Goal: Task Accomplishment & Management: Use online tool/utility

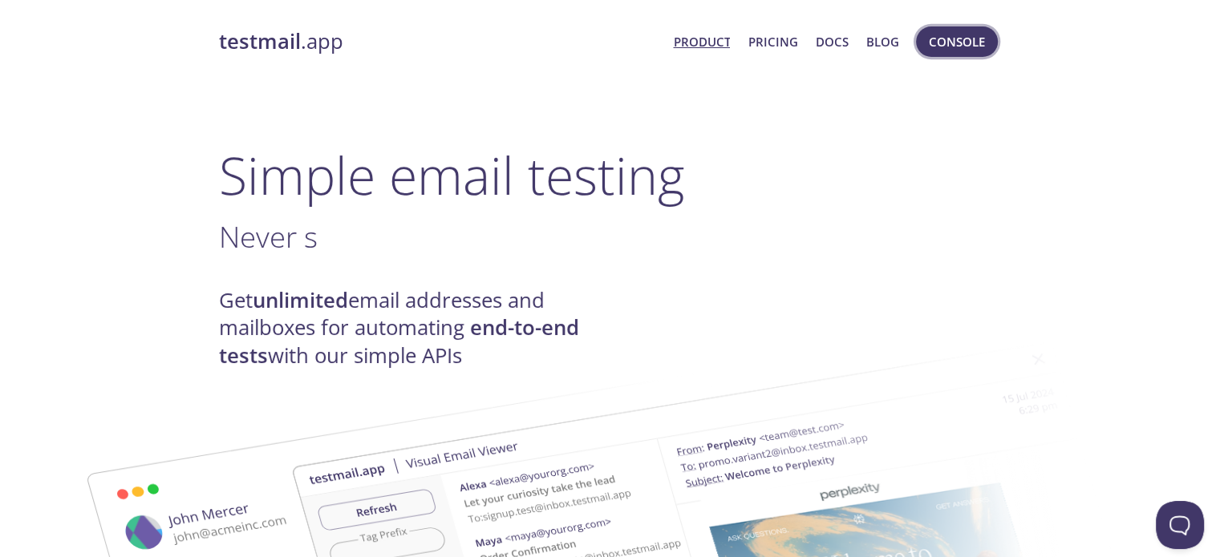
click at [964, 51] on span "Console" at bounding box center [957, 41] width 56 height 21
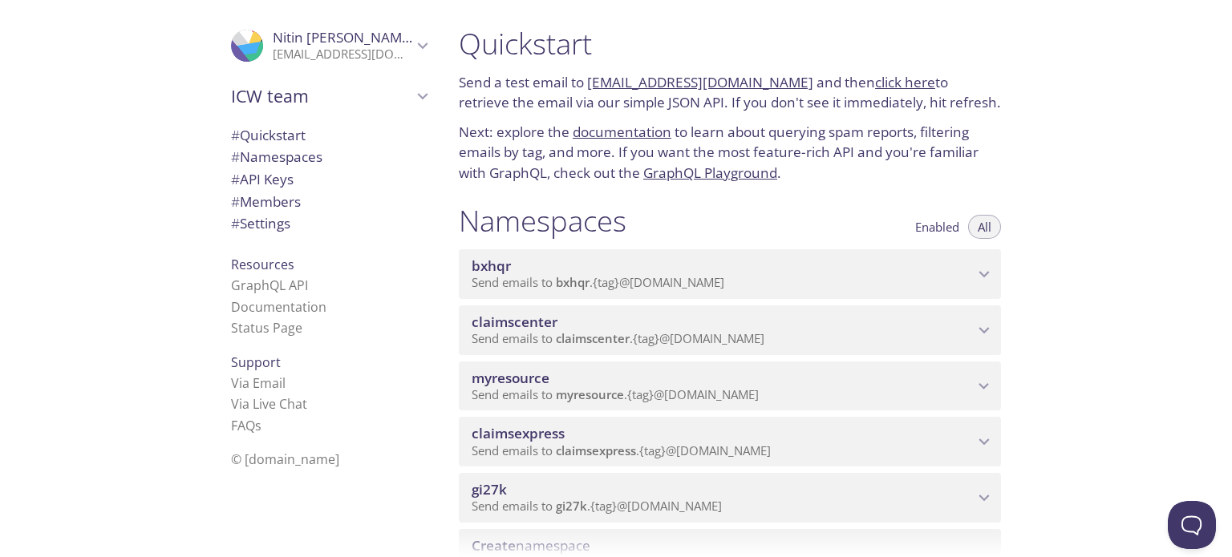
click at [600, 388] on span "myresource" at bounding box center [590, 395] width 68 height 16
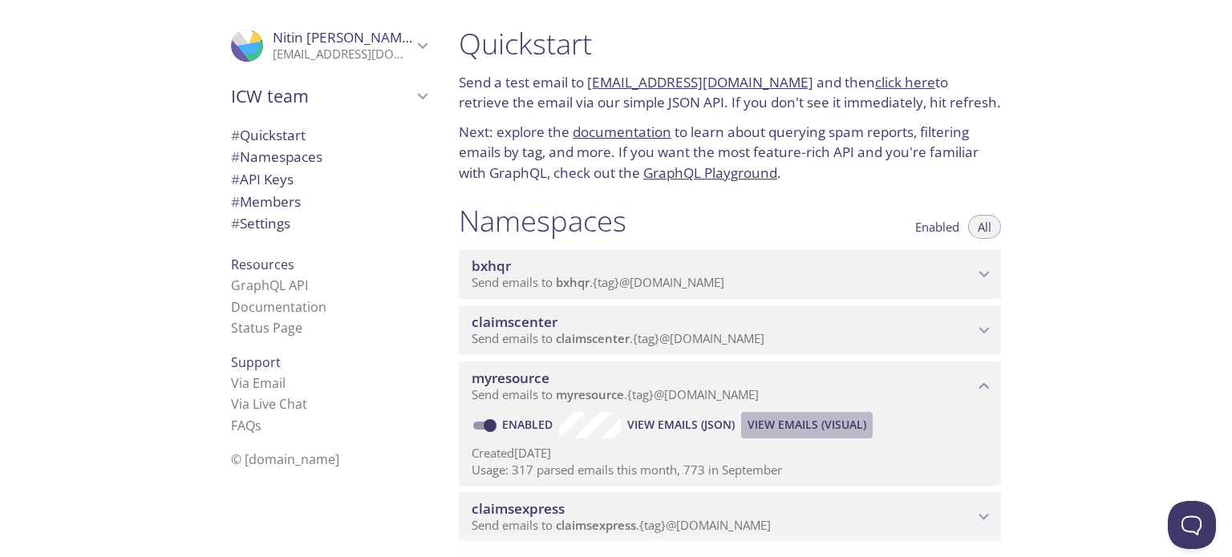
click at [812, 419] on span "View Emails (Visual)" at bounding box center [807, 424] width 119 height 19
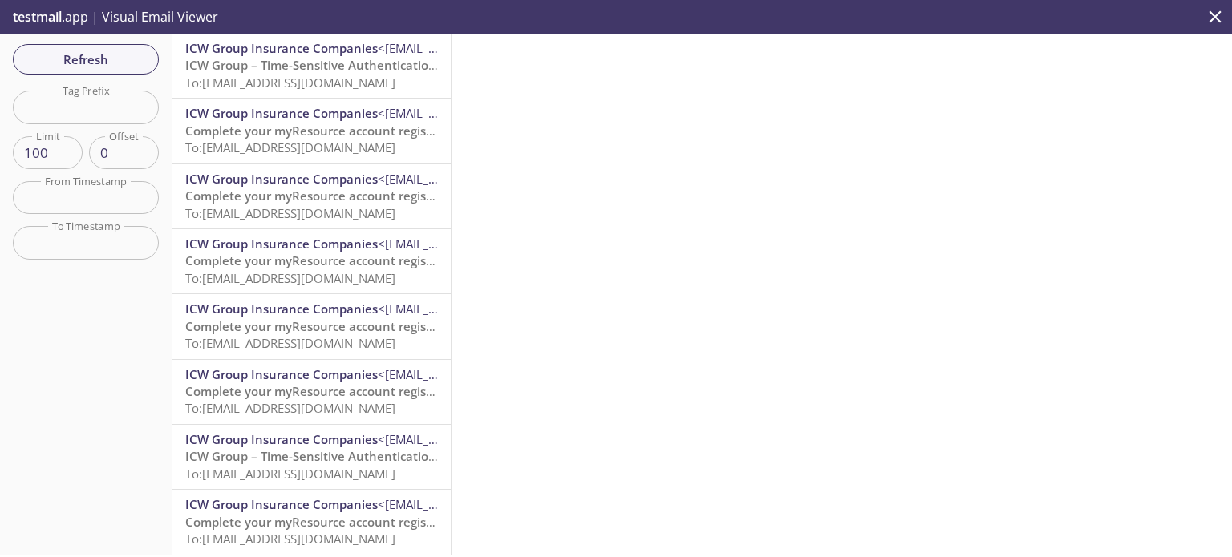
click at [294, 67] on span "ICW Group – Time-Sensitive Authentication Code" at bounding box center [327, 65] width 284 height 16
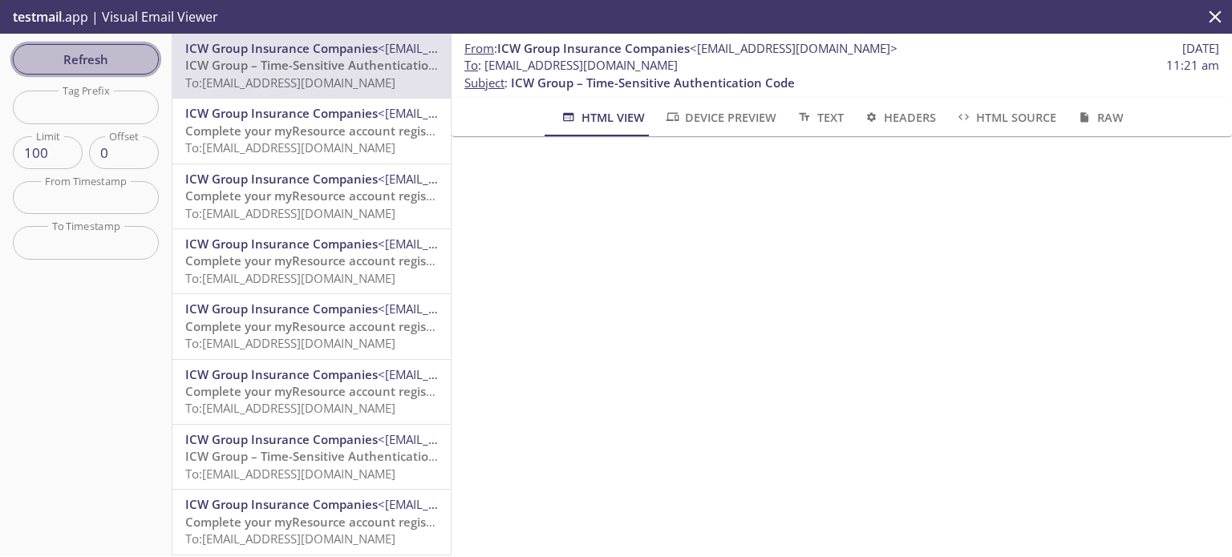
click at [125, 53] on span "Refresh" at bounding box center [86, 59] width 120 height 21
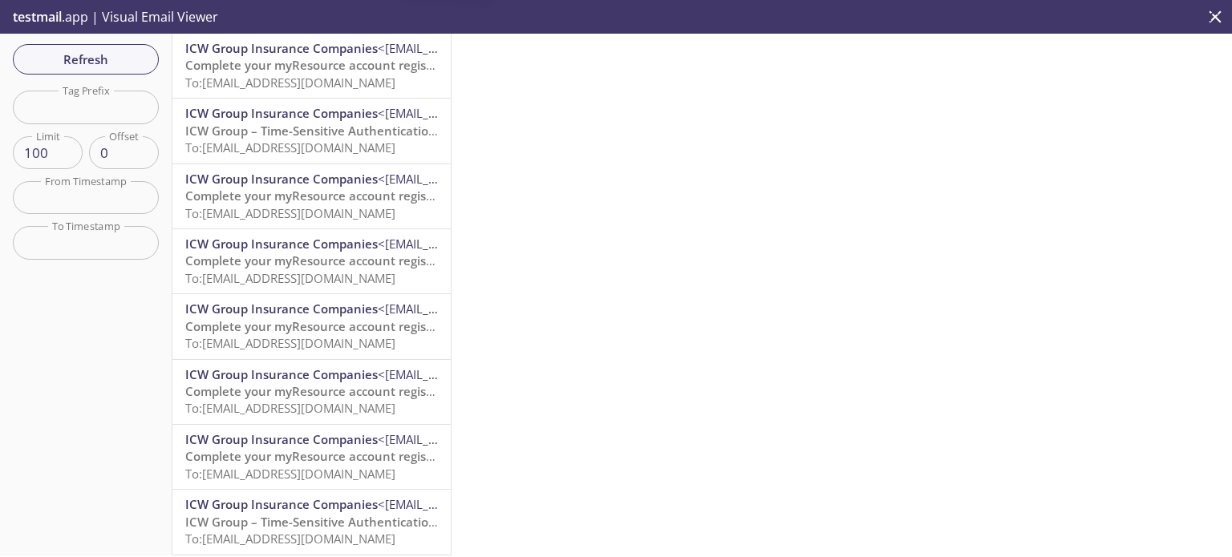
click at [282, 71] on span "Complete your myResource account registration" at bounding box center [325, 65] width 281 height 16
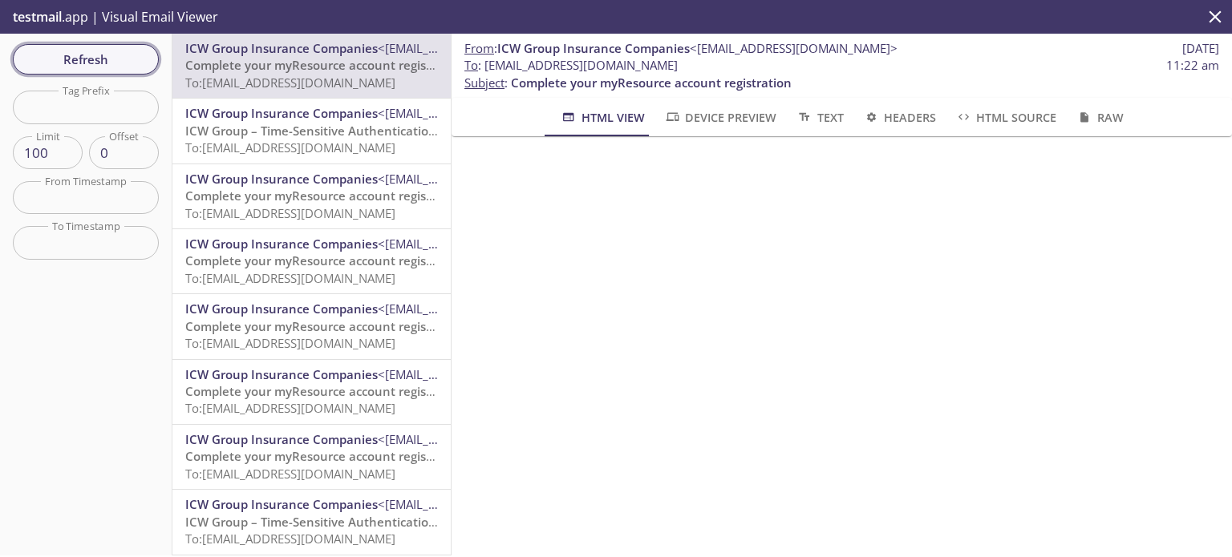
click at [88, 63] on span "Refresh" at bounding box center [86, 59] width 120 height 21
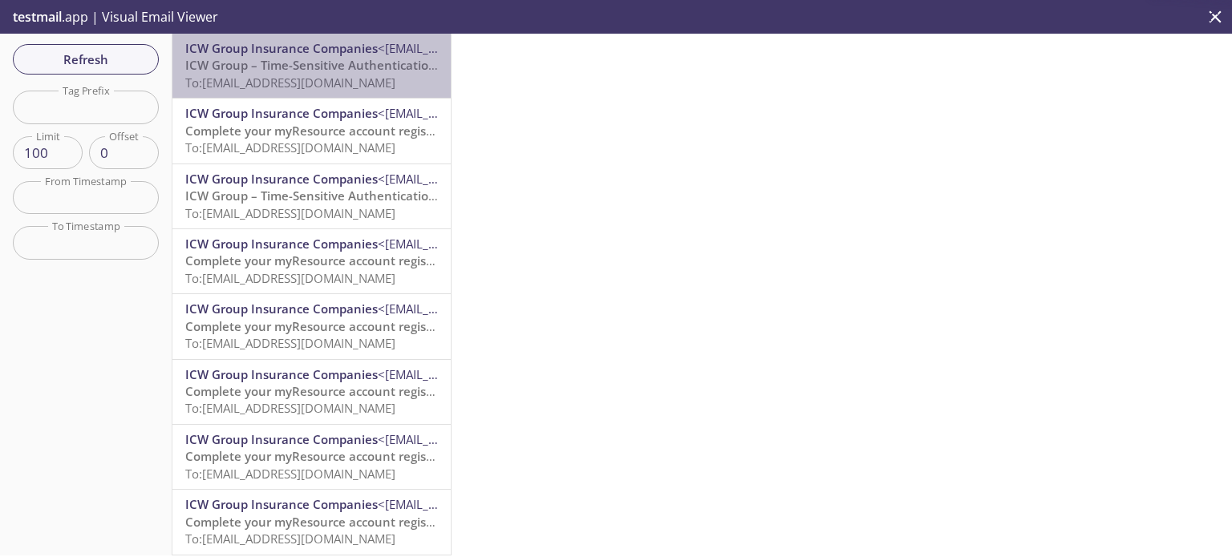
click at [326, 79] on span "To: [EMAIL_ADDRESS][DOMAIN_NAME]" at bounding box center [290, 83] width 210 height 16
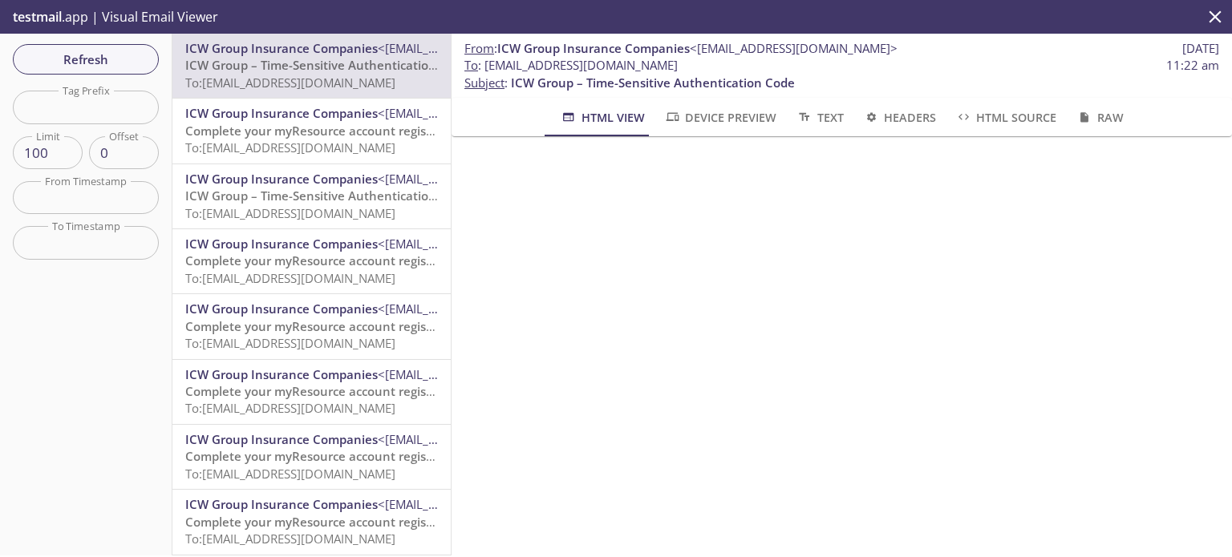
drag, startPoint x: 719, startPoint y: 64, endPoint x: 489, endPoint y: 68, distance: 230.2
click at [489, 68] on span "To : [EMAIL_ADDRESS][DOMAIN_NAME]" at bounding box center [570, 65] width 213 height 17
copy span "[EMAIL_ADDRESS][DOMAIN_NAME]"
click at [144, 62] on span "Refresh" at bounding box center [86, 59] width 120 height 21
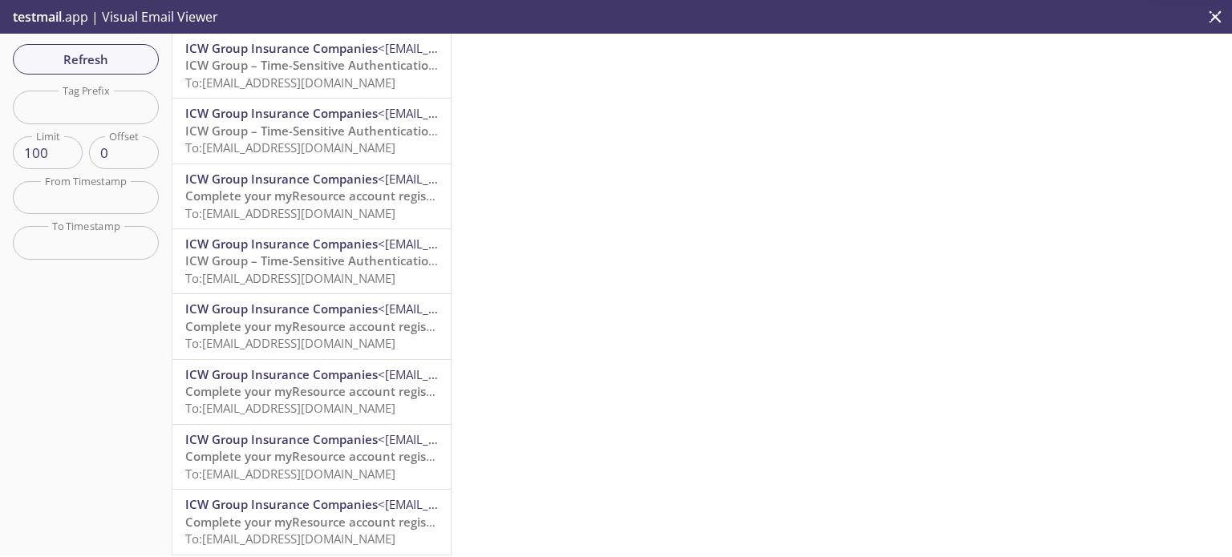
click at [294, 80] on span "To: [EMAIL_ADDRESS][DOMAIN_NAME]" at bounding box center [290, 83] width 210 height 16
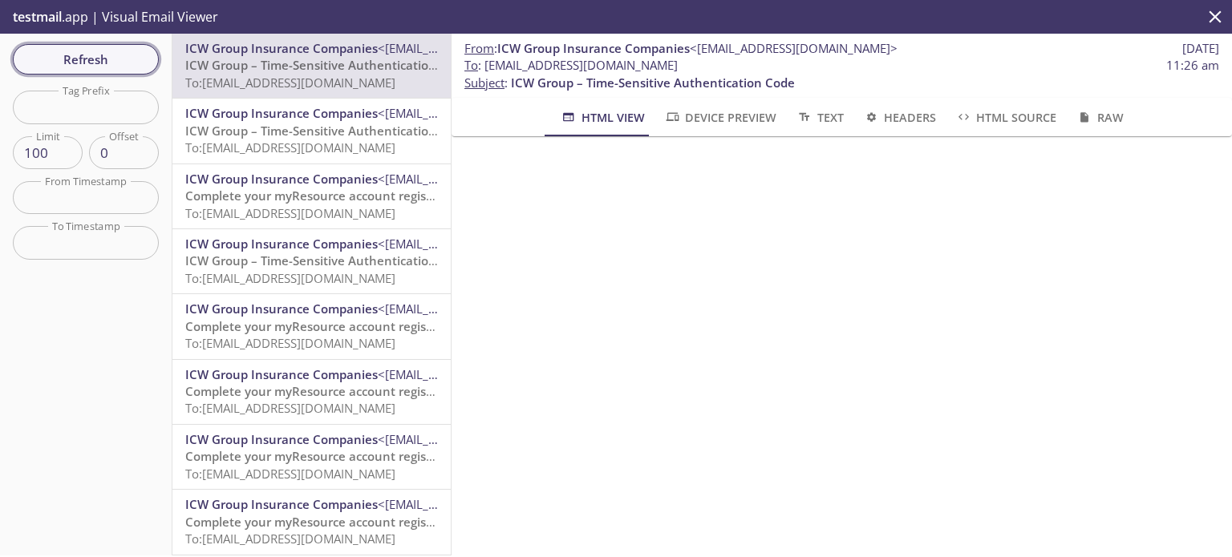
click at [119, 56] on span "Refresh" at bounding box center [86, 59] width 120 height 21
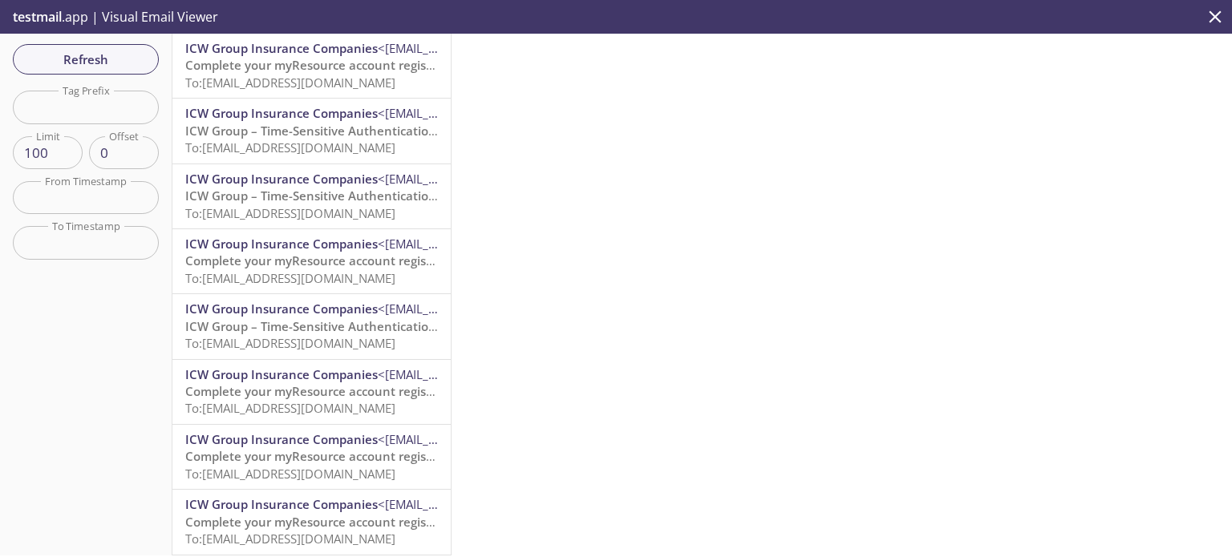
click at [339, 84] on span "To: [EMAIL_ADDRESS][DOMAIN_NAME]" at bounding box center [290, 83] width 210 height 16
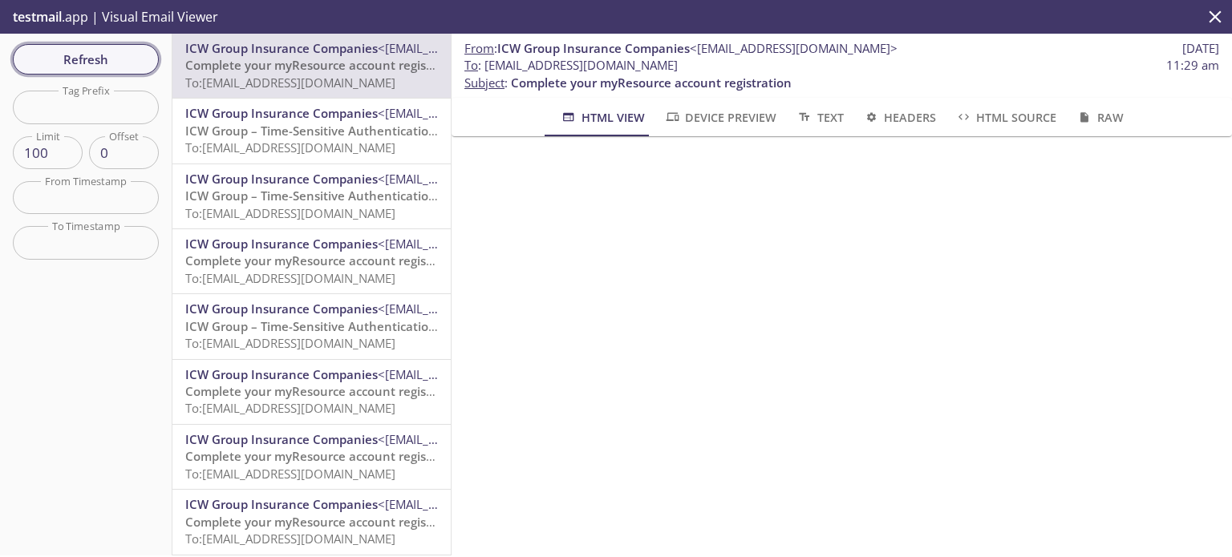
click at [77, 53] on span "Refresh" at bounding box center [86, 59] width 120 height 21
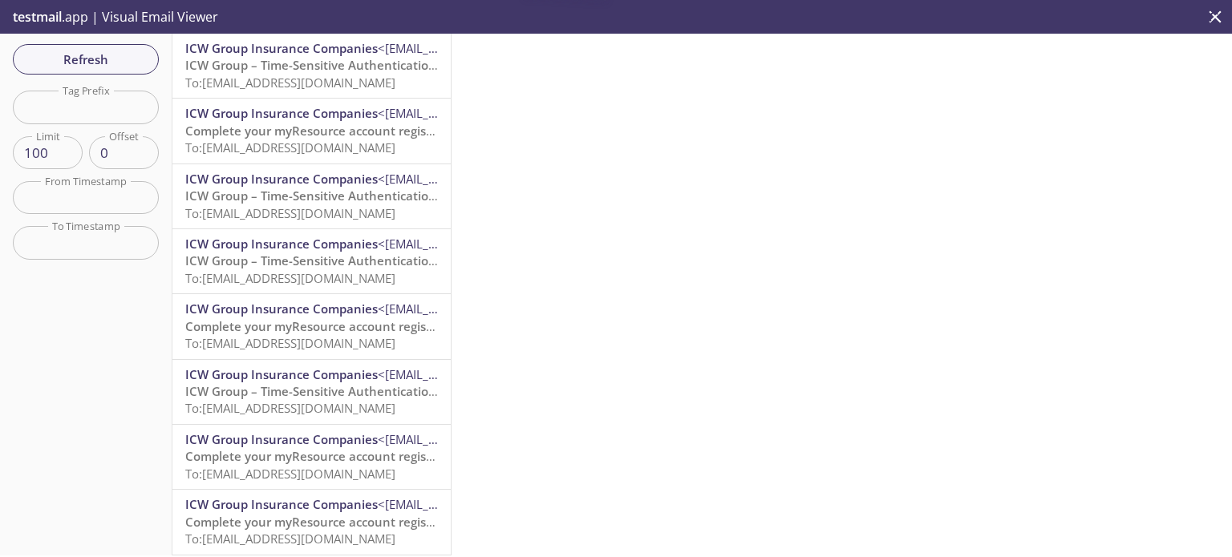
click at [291, 81] on span "To: [EMAIL_ADDRESS][DOMAIN_NAME]" at bounding box center [290, 83] width 210 height 16
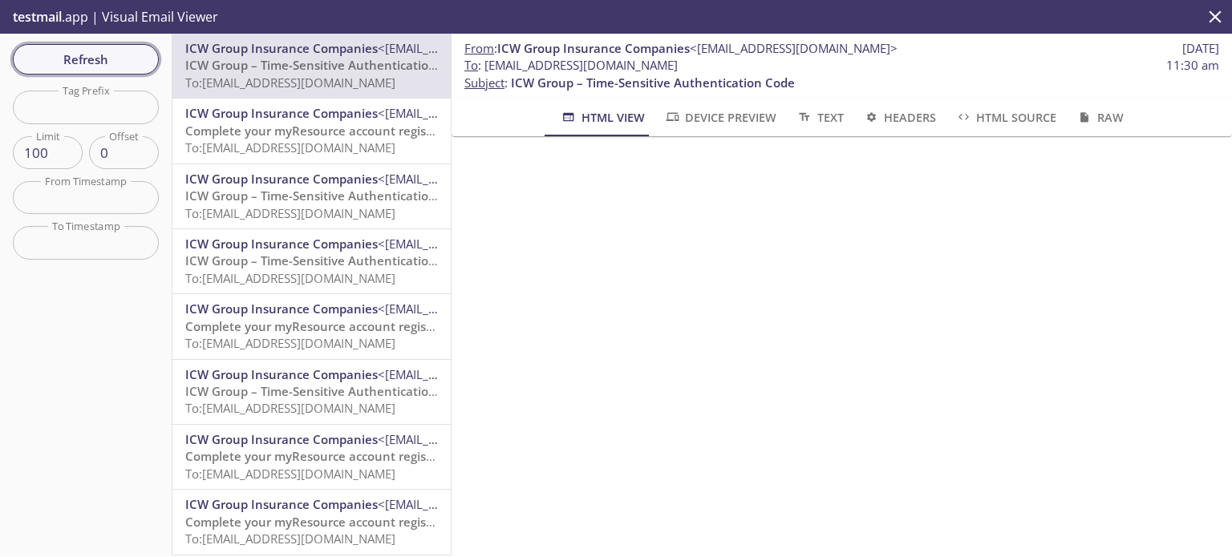
click at [93, 65] on span "Refresh" at bounding box center [86, 59] width 120 height 21
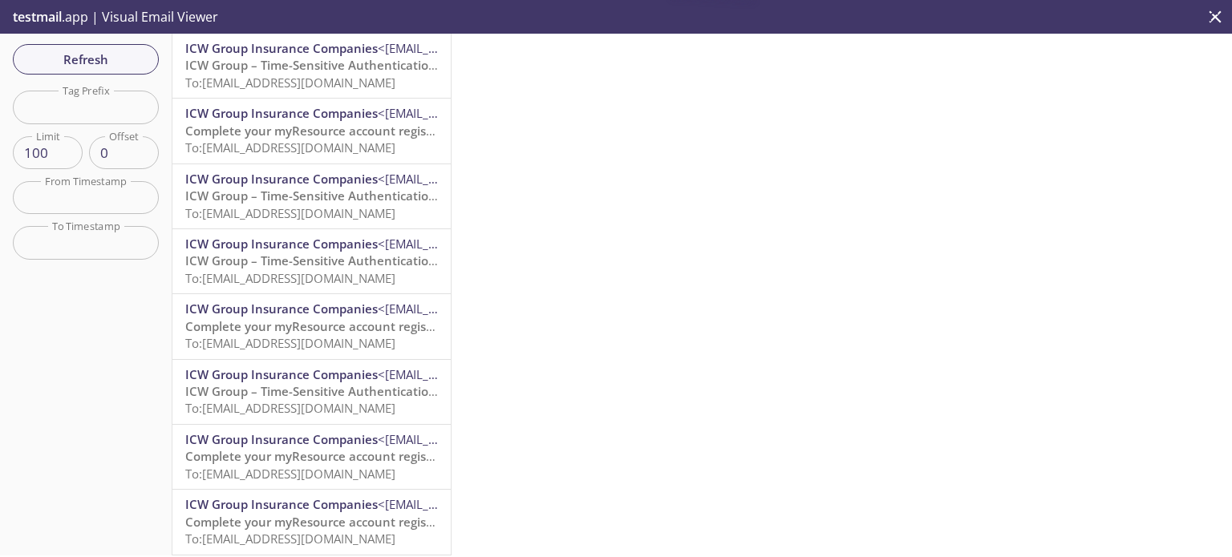
click at [327, 70] on span "ICW Group – Time-Sensitive Authentication Code" at bounding box center [327, 65] width 284 height 16
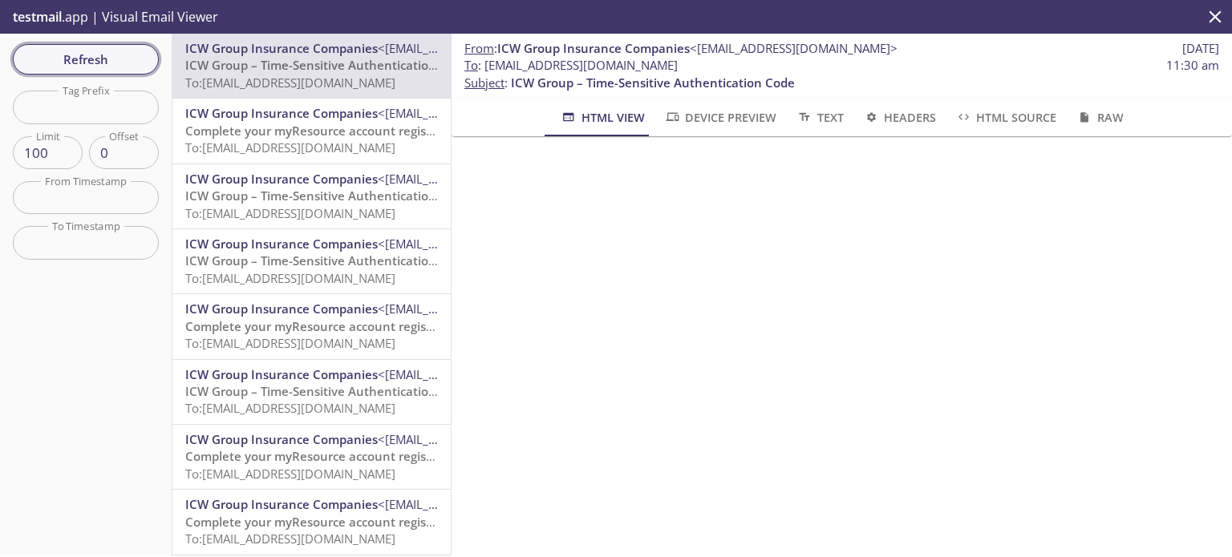
click at [83, 67] on span "Refresh" at bounding box center [86, 59] width 120 height 21
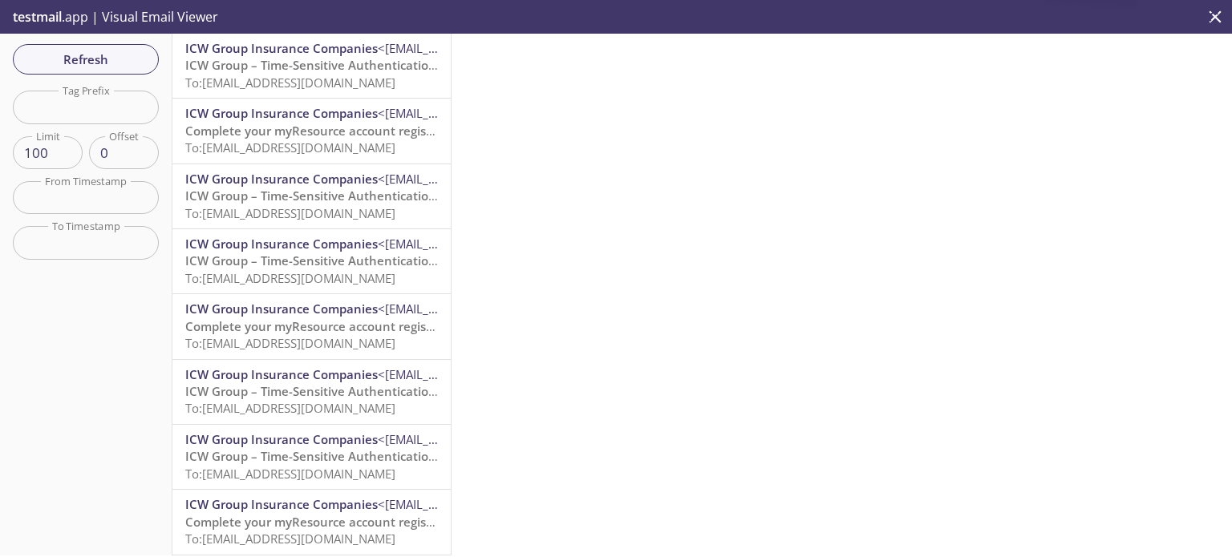
click at [253, 79] on span "To: [EMAIL_ADDRESS][DOMAIN_NAME]" at bounding box center [290, 83] width 210 height 16
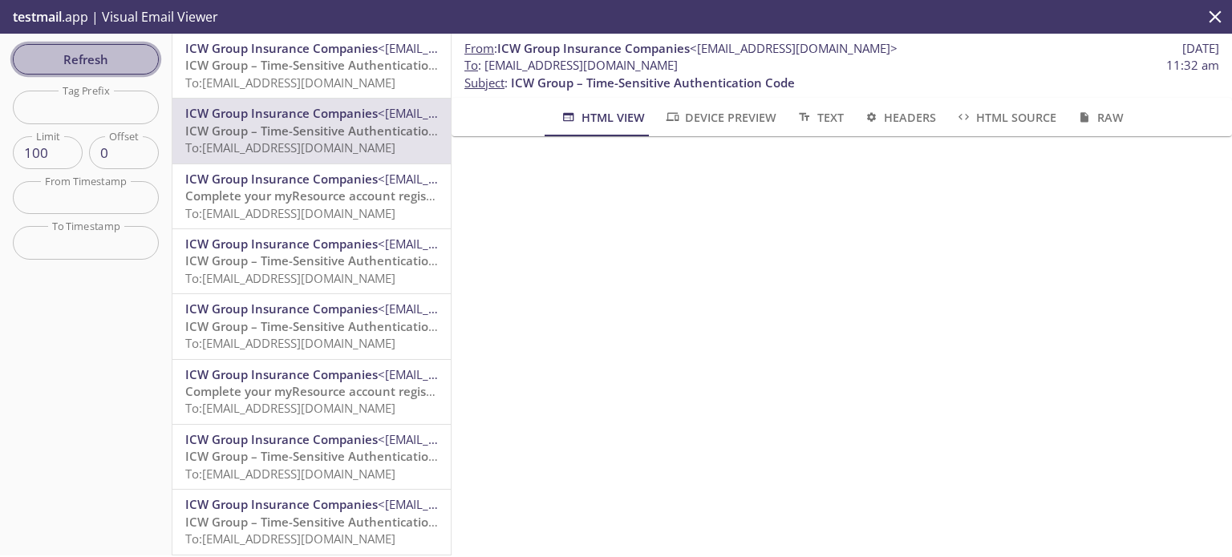
click at [95, 51] on span "Refresh" at bounding box center [86, 59] width 120 height 21
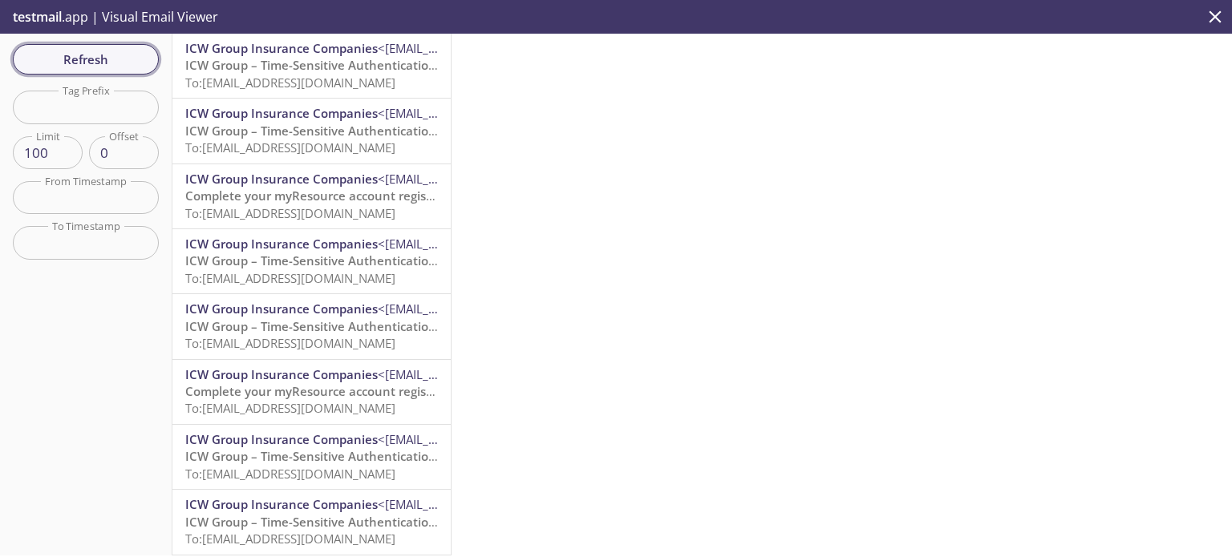
click at [55, 67] on span "Refresh" at bounding box center [86, 59] width 120 height 21
click at [342, 85] on span "To: [EMAIL_ADDRESS][DOMAIN_NAME]" at bounding box center [290, 83] width 210 height 16
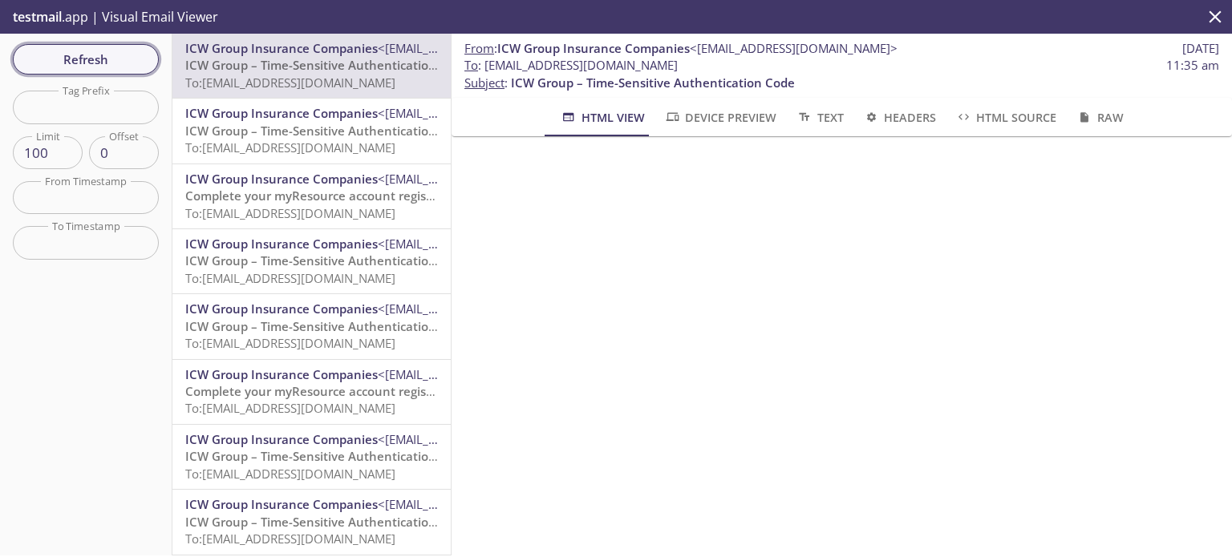
click at [116, 54] on span "Refresh" at bounding box center [86, 59] width 120 height 21
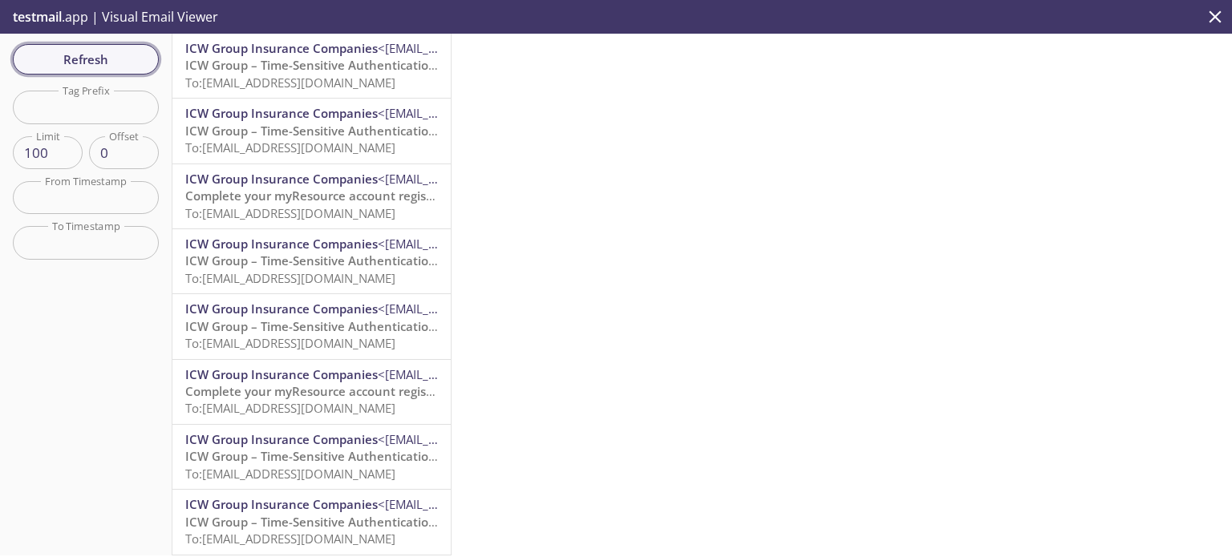
click at [77, 70] on button "Refresh" at bounding box center [86, 59] width 146 height 30
click at [343, 83] on span "To: [EMAIL_ADDRESS][DOMAIN_NAME]" at bounding box center [290, 83] width 210 height 16
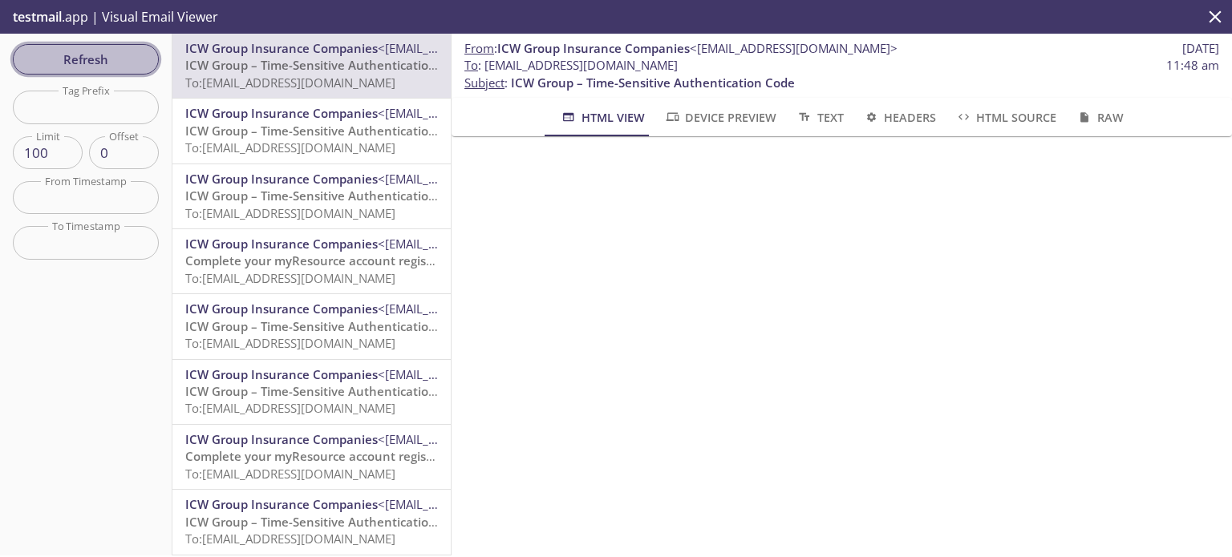
click at [90, 62] on span "Refresh" at bounding box center [86, 59] width 120 height 21
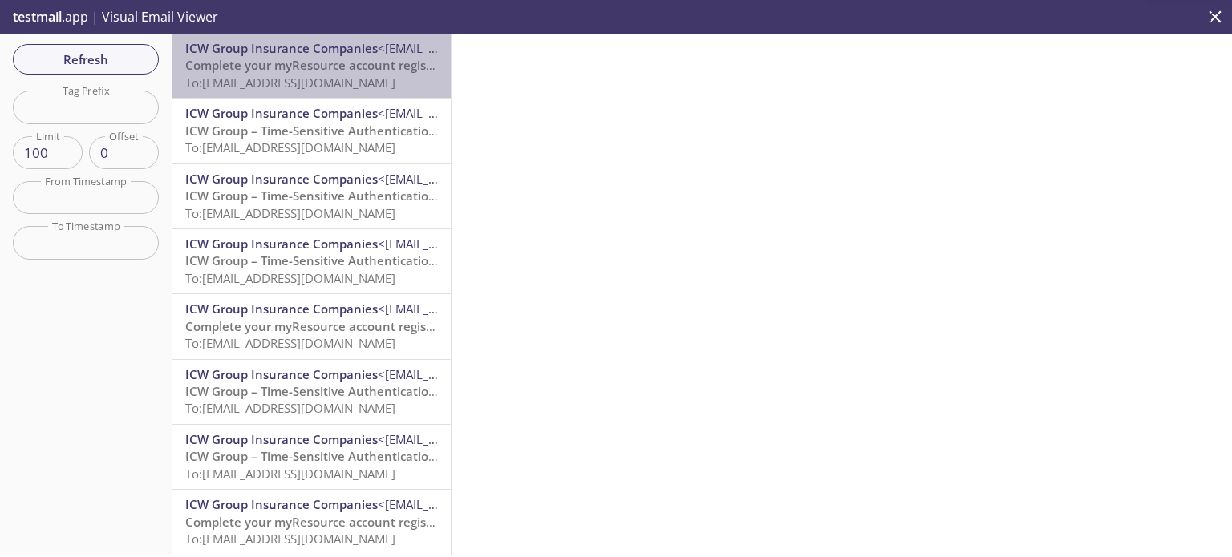
click at [355, 80] on span "To: [EMAIL_ADDRESS][DOMAIN_NAME]" at bounding box center [290, 83] width 210 height 16
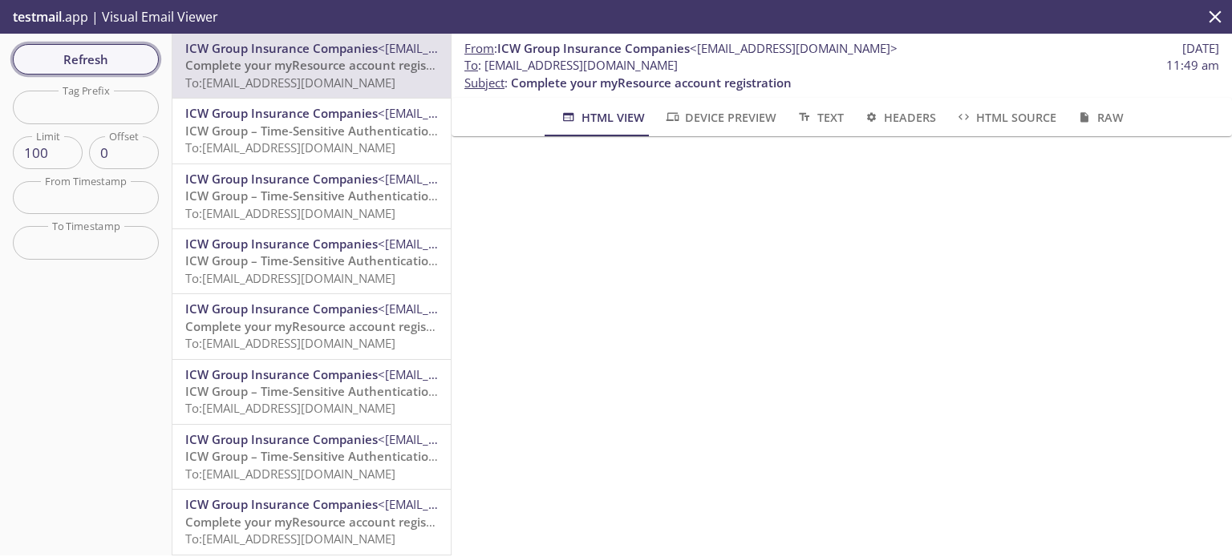
click at [91, 69] on span "Refresh" at bounding box center [86, 59] width 120 height 21
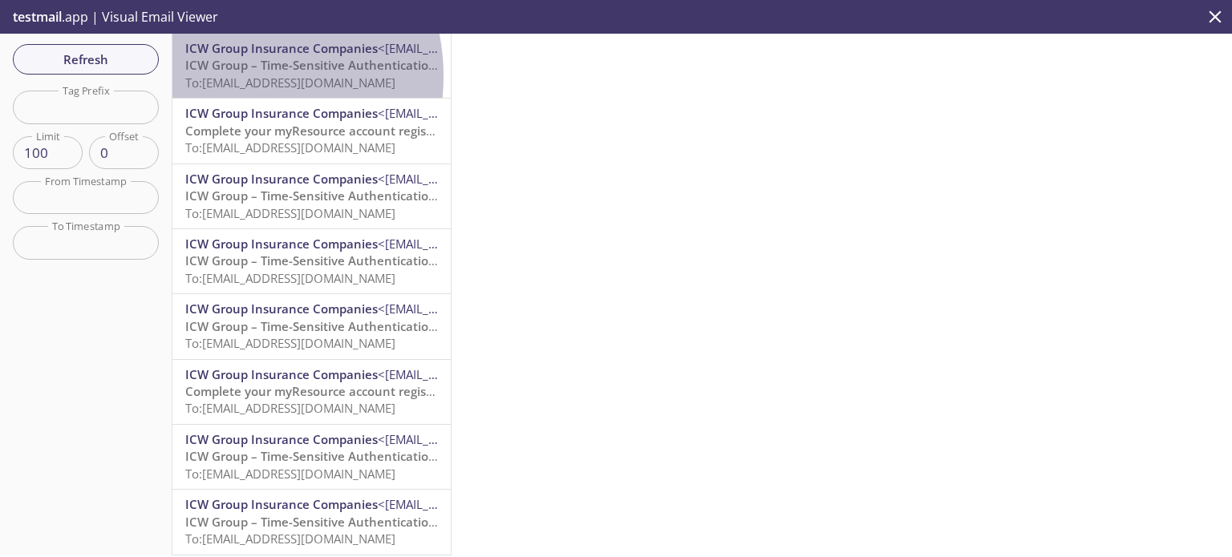
click at [225, 76] on span "To: [EMAIL_ADDRESS][DOMAIN_NAME]" at bounding box center [290, 83] width 210 height 16
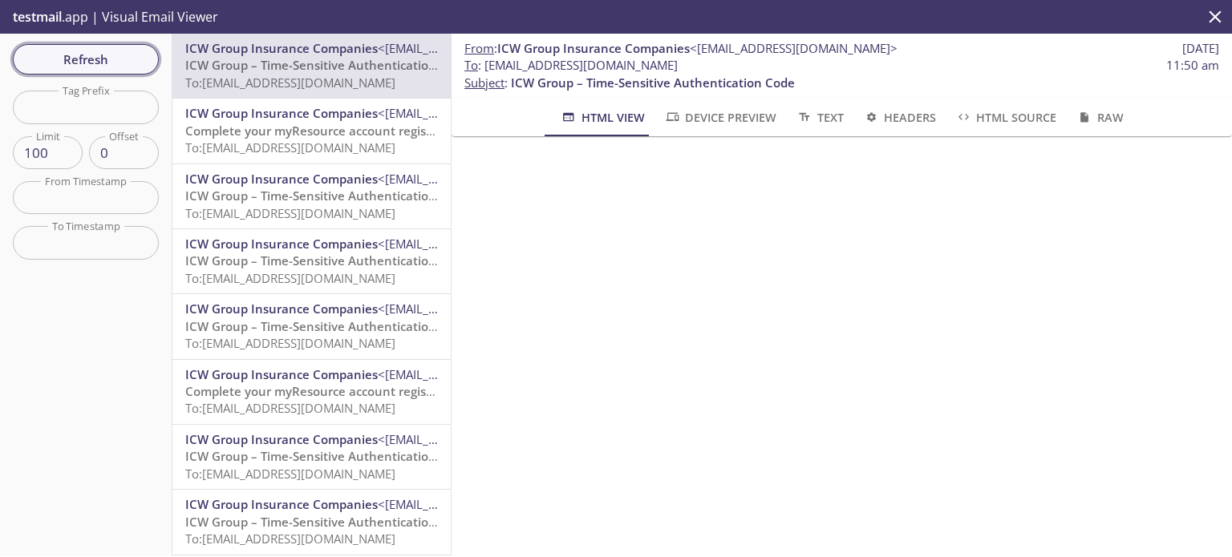
click at [74, 56] on span "Refresh" at bounding box center [86, 59] width 120 height 21
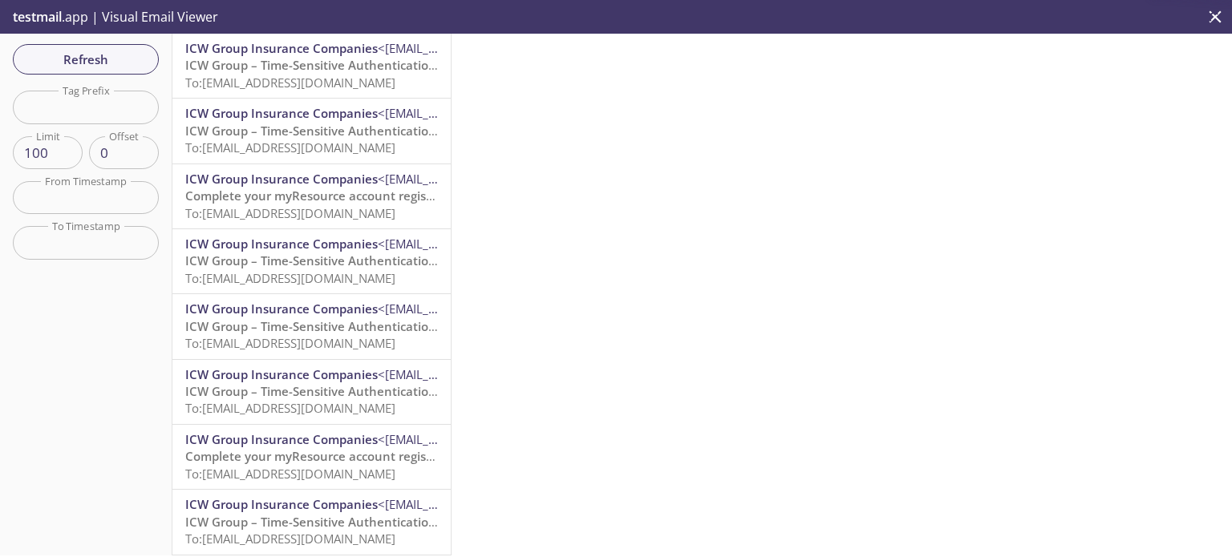
click at [302, 84] on span "To: [EMAIL_ADDRESS][DOMAIN_NAME]" at bounding box center [290, 83] width 210 height 16
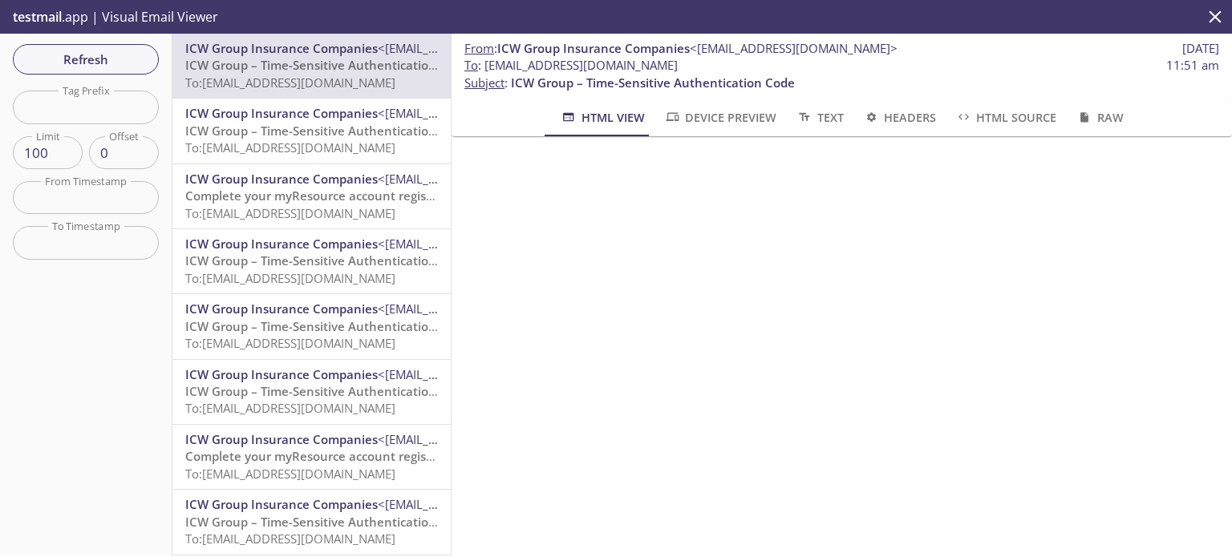
click at [107, 67] on span "Refresh" at bounding box center [86, 59] width 120 height 21
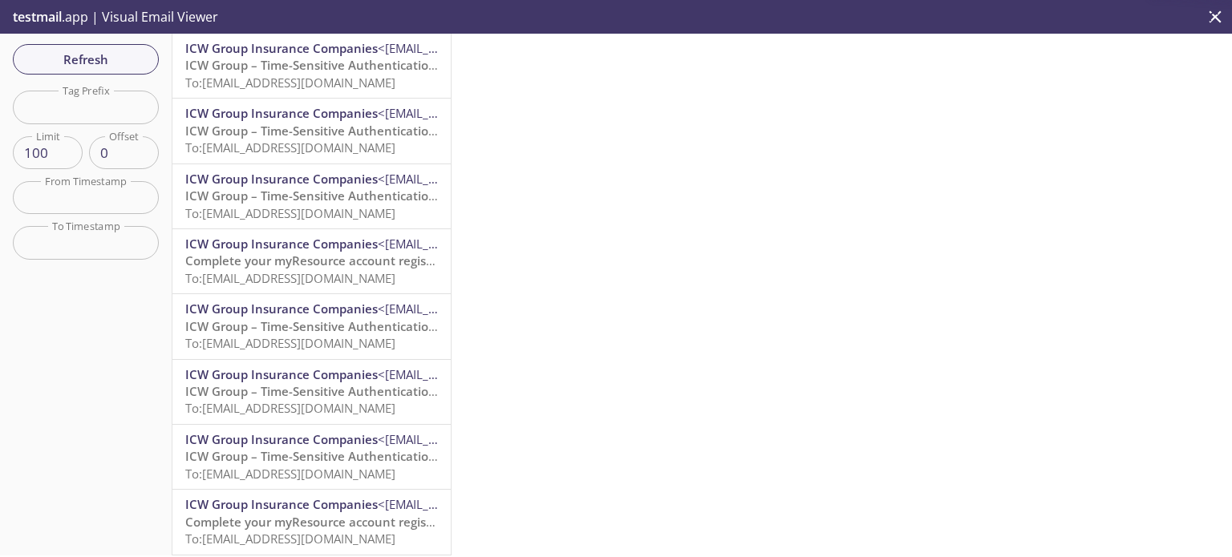
click at [342, 82] on span "To: [EMAIL_ADDRESS][DOMAIN_NAME]" at bounding box center [290, 83] width 210 height 16
